Goal: Information Seeking & Learning: Learn about a topic

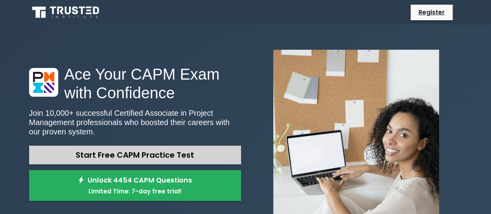
click at [169, 153] on link "Start Free CAPM Practice Test" at bounding box center [135, 155] width 212 height 19
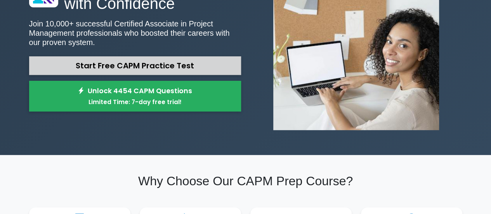
scroll to position [90, 0]
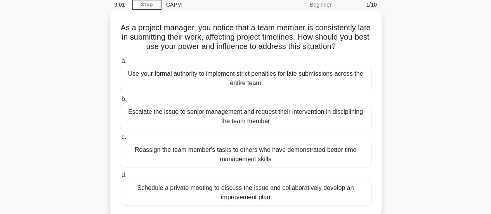
scroll to position [56, 0]
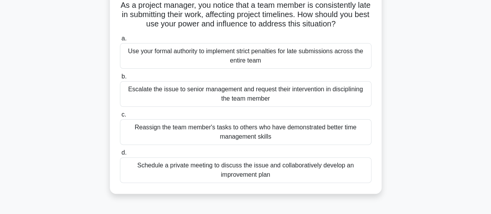
click at [259, 159] on div "Schedule a private meeting to discuss the issue and collaboratively develop an …" at bounding box center [246, 170] width 252 height 26
click at [120, 155] on input "d. Schedule a private meeting to discuss the issue and collaboratively develop …" at bounding box center [120, 152] width 0 height 5
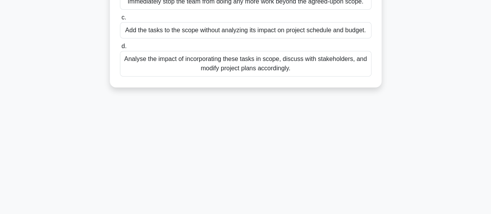
scroll to position [0, 0]
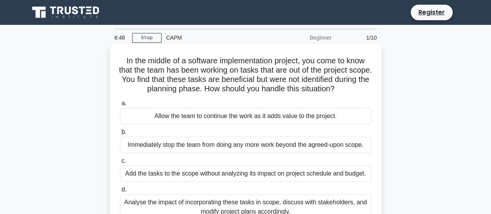
click at [228, 67] on h5 "In the middle of a software implementation project, you come to know that the t…" at bounding box center [245, 75] width 253 height 38
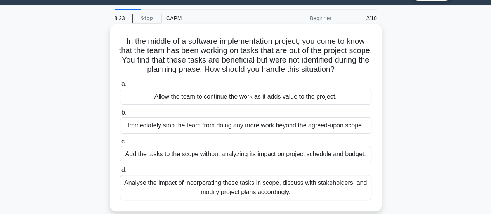
scroll to position [25, 0]
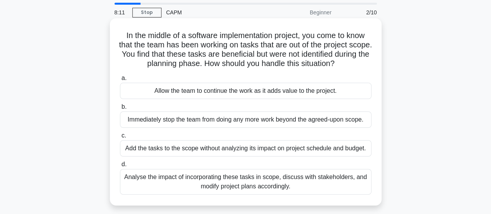
click at [209, 186] on div "Analyse the impact of incorporating these tasks in scope, discuss with stakehol…" at bounding box center [246, 182] width 252 height 26
click at [120, 167] on input "d. Analyse the impact of incorporating these tasks in scope, discuss with stake…" at bounding box center [120, 164] width 0 height 5
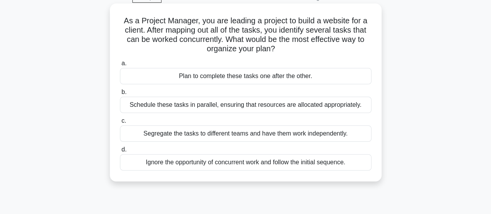
scroll to position [41, 0]
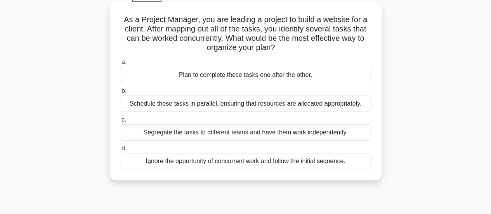
click at [136, 102] on div "Schedule these tasks in parallel, ensuring that resources are allocated appropr…" at bounding box center [246, 104] width 252 height 16
click at [120, 94] on input "b. Schedule these tasks in parallel, ensuring that resources are allocated appr…" at bounding box center [120, 91] width 0 height 5
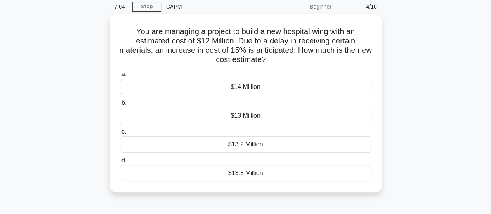
scroll to position [33, 0]
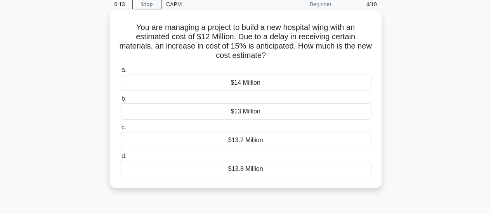
click at [151, 168] on div "$13.8 Million" at bounding box center [246, 169] width 252 height 16
click at [120, 159] on input "d. $13.8 Million" at bounding box center [120, 156] width 0 height 5
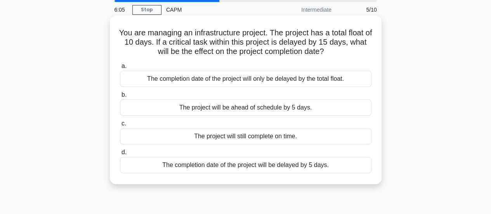
scroll to position [28, 0]
click at [169, 162] on div "The completion date of the project will be delayed by 5 days." at bounding box center [246, 165] width 252 height 16
click at [120, 155] on input "d. The completion date of the project will be delayed by 5 days." at bounding box center [120, 152] width 0 height 5
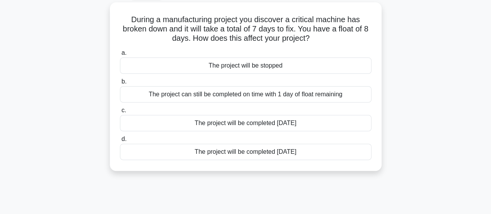
scroll to position [45, 0]
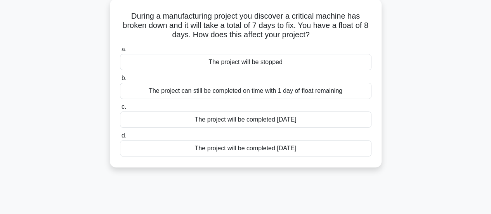
click at [141, 146] on div "The project will be completed [DATE]" at bounding box center [246, 148] width 252 height 16
click at [120, 138] on input "d. The project will be completed 7 days later" at bounding box center [120, 135] width 0 height 5
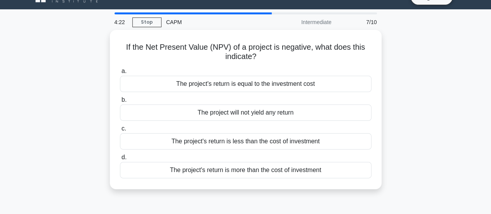
scroll to position [16, 0]
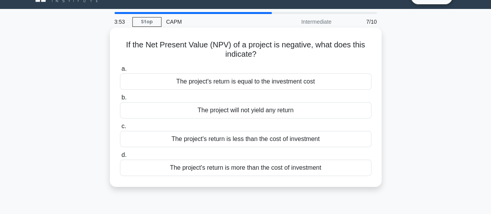
click at [145, 138] on div "The project's return is less than the cost of investment" at bounding box center [246, 139] width 252 height 16
click at [120, 129] on input "c. The project's return is less than the cost of investment" at bounding box center [120, 126] width 0 height 5
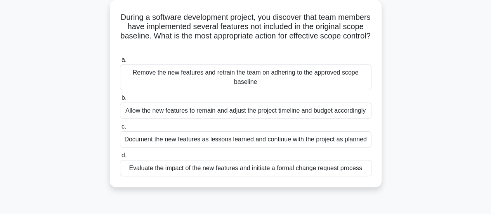
scroll to position [46, 0]
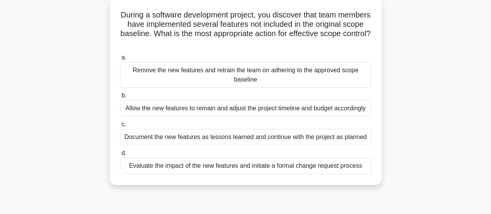
click at [149, 168] on div "Evaluate the impact of the new features and initiate a formal change request pr…" at bounding box center [246, 166] width 252 height 16
click at [120, 156] on input "d. Evaluate the impact of the new features and initiate a formal change request…" at bounding box center [120, 153] width 0 height 5
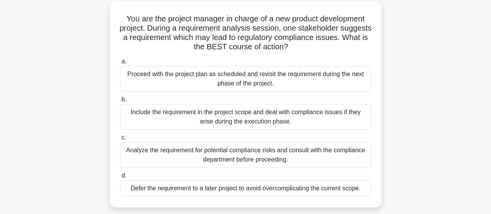
scroll to position [47, 0]
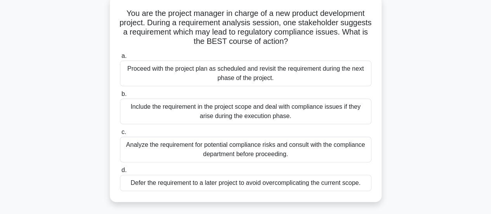
click at [175, 144] on div "Analyze the requirement for potential compliance risks and consult with the com…" at bounding box center [246, 150] width 252 height 26
click at [120, 135] on input "c. Analyze the requirement for potential compliance risks and consult with the …" at bounding box center [120, 132] width 0 height 5
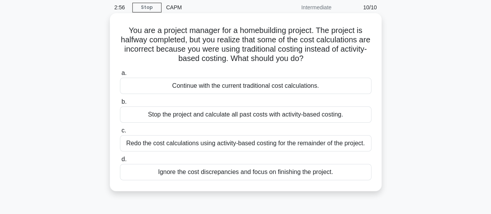
scroll to position [31, 0]
click at [148, 118] on div "Stop the project and calculate all past costs with activity-based costing." at bounding box center [246, 114] width 252 height 16
click at [120, 104] on input "b. Stop the project and calculate all past costs with activity-based costing." at bounding box center [120, 101] width 0 height 5
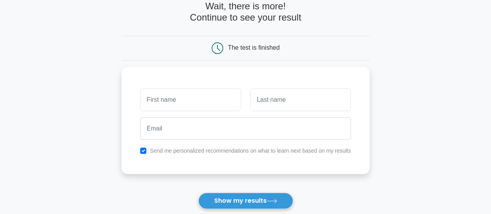
type input "Y"
click at [199, 193] on button "Show my results" at bounding box center [246, 201] width 95 height 16
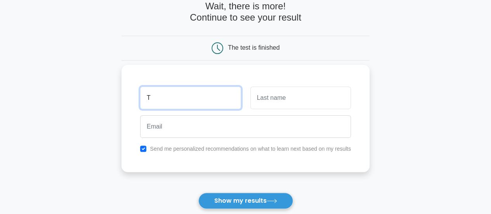
click at [174, 100] on input "T" at bounding box center [190, 98] width 101 height 23
type input "[PERSON_NAME]"
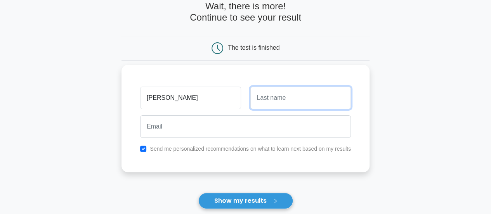
click at [260, 105] on input "text" at bounding box center [301, 98] width 101 height 23
type input "S"
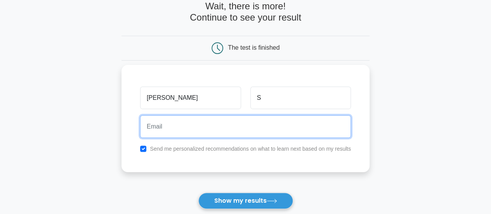
click at [190, 132] on input "email" at bounding box center [245, 126] width 211 height 23
type input "thaarani78@gmail.com"
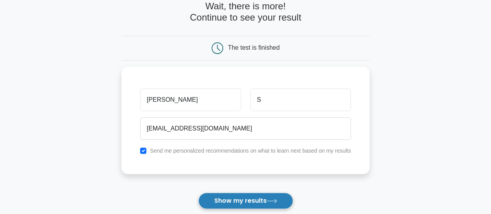
click at [218, 198] on button "Show my results" at bounding box center [246, 201] width 95 height 16
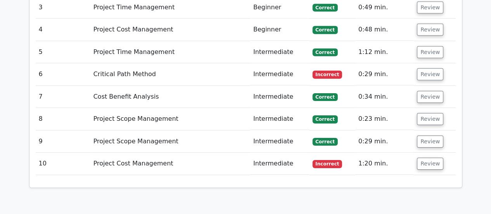
scroll to position [1167, 0]
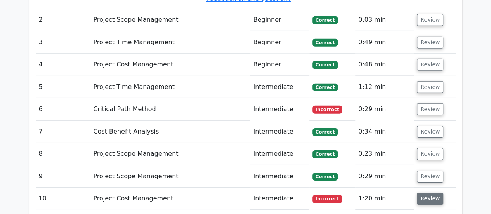
click at [429, 193] on button "Review" at bounding box center [430, 199] width 26 height 12
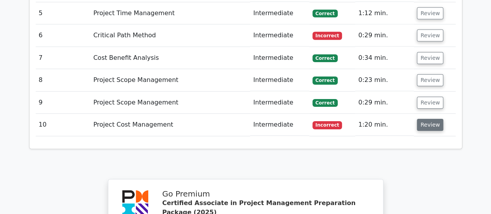
click at [423, 119] on button "Review" at bounding box center [430, 125] width 26 height 12
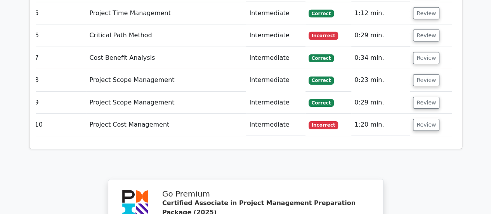
scroll to position [0, 5]
click at [429, 119] on button "Review" at bounding box center [426, 125] width 26 height 12
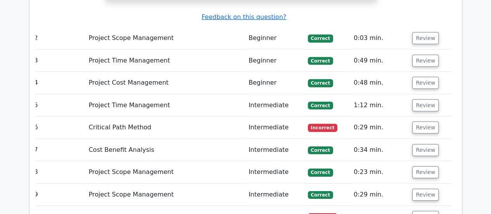
scroll to position [1142, 0]
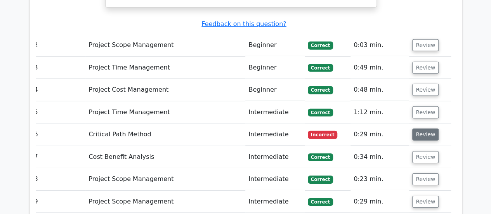
click at [422, 129] on button "Review" at bounding box center [426, 135] width 26 height 12
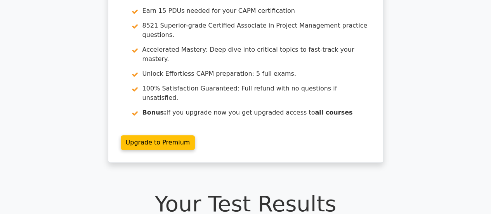
scroll to position [0, 0]
